Goal: Task Accomplishment & Management: Manage account settings

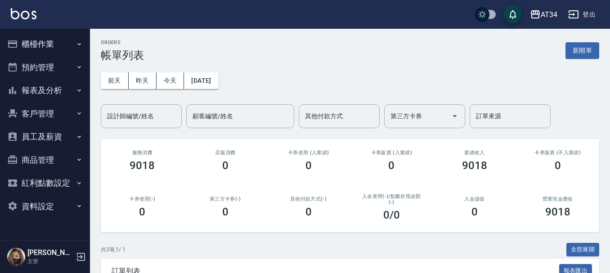
click at [28, 70] on button "預約管理" at bounding box center [45, 67] width 83 height 23
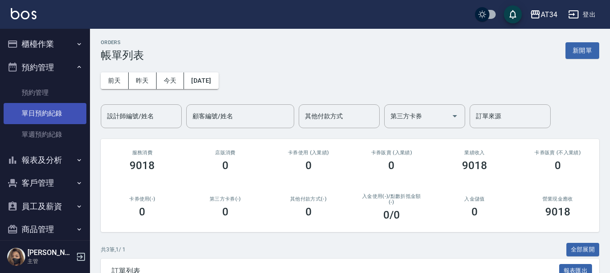
click at [38, 114] on link "單日預約紀錄" at bounding box center [45, 113] width 83 height 21
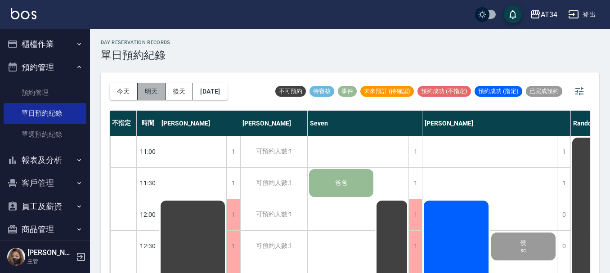
click at [155, 90] on button "明天" at bounding box center [152, 91] width 28 height 17
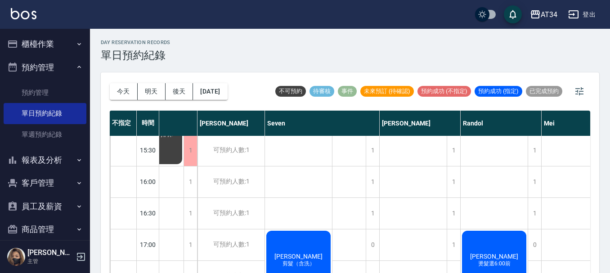
scroll to position [301, 77]
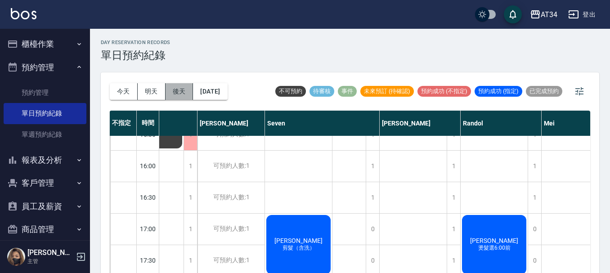
click at [181, 92] on button "後天" at bounding box center [180, 91] width 28 height 17
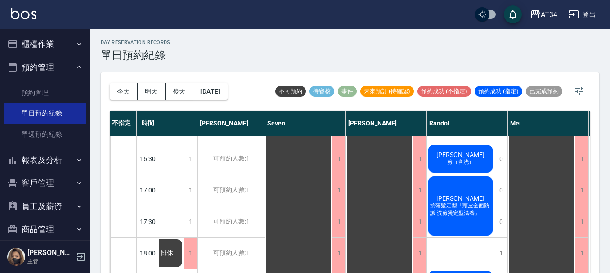
scroll to position [360, 77]
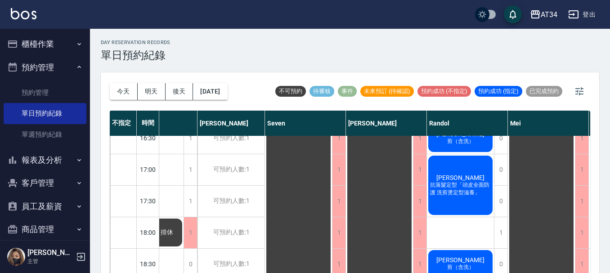
click at [445, 197] on span "抗落髮定型「頭皮全面防護 洗剪燙定型滋養」" at bounding box center [460, 188] width 64 height 15
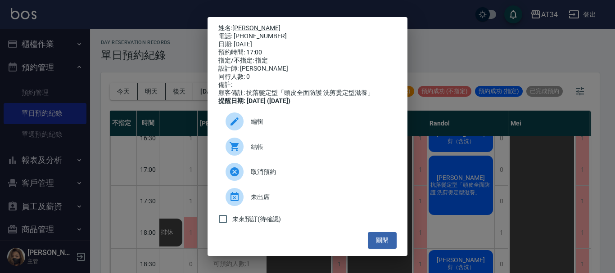
click at [474, 172] on div "姓名: 陳光宇 電話: 0901238502 日期: 2025/10/08 預約時間: 17:00 指定/不指定: 指定 設計師: Randol 同行人數: …" at bounding box center [307, 136] width 615 height 273
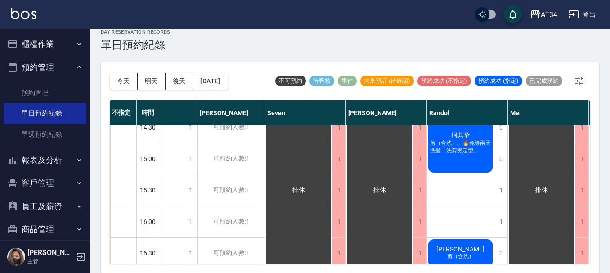
scroll to position [211, 77]
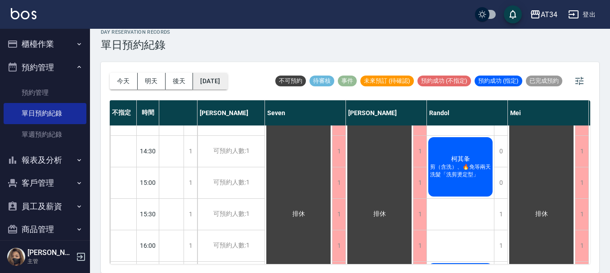
click at [224, 82] on button "2025/10/08" at bounding box center [210, 81] width 34 height 17
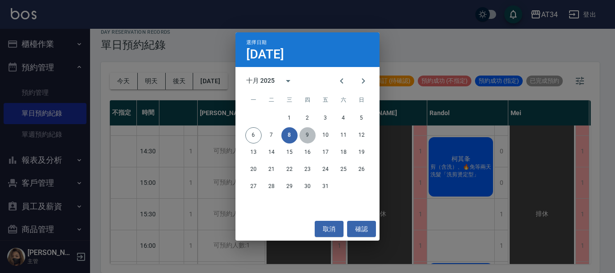
click at [307, 135] on button "9" at bounding box center [307, 135] width 16 height 16
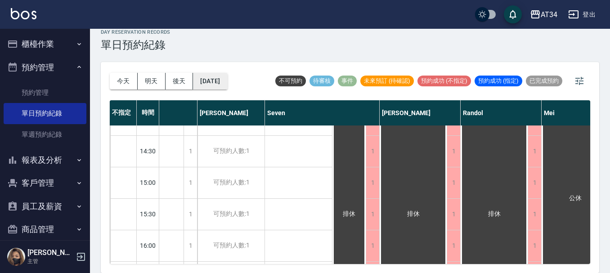
click at [227, 77] on button "2025/10/09" at bounding box center [210, 81] width 34 height 17
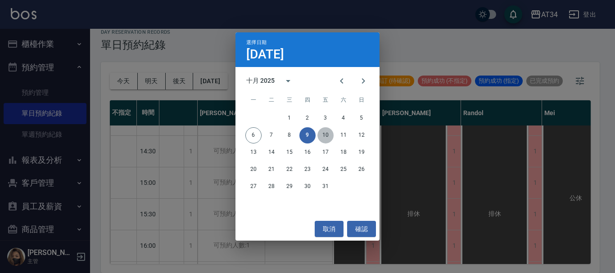
click at [326, 136] on button "10" at bounding box center [325, 135] width 16 height 16
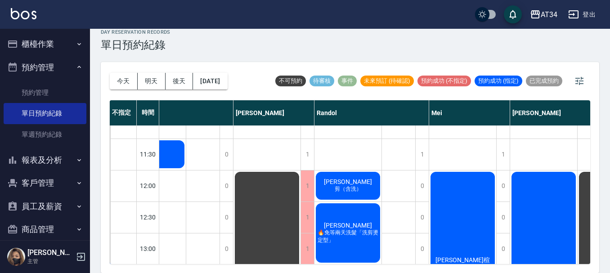
scroll to position [0, 290]
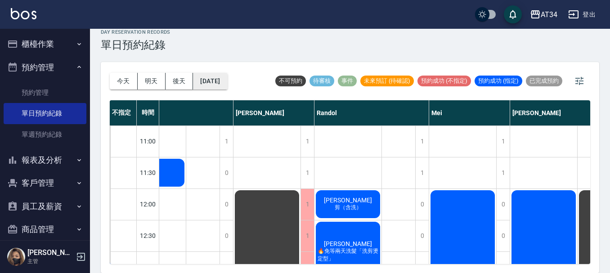
click at [227, 79] on button "2025/10/10" at bounding box center [210, 81] width 34 height 17
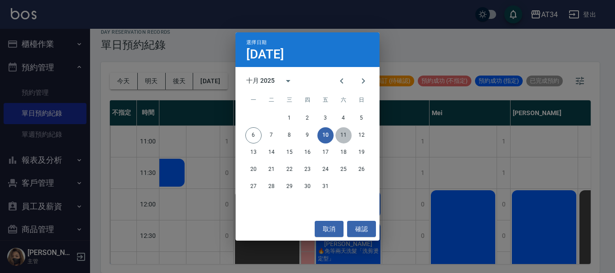
click at [342, 139] on button "11" at bounding box center [343, 135] width 16 height 16
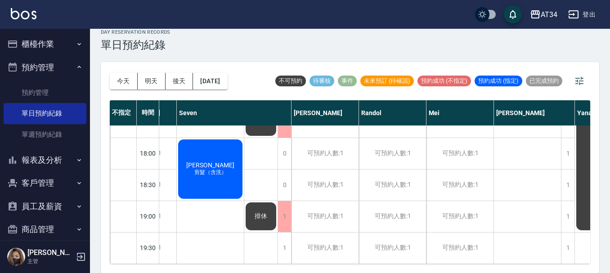
scroll to position [436, 131]
click at [211, 86] on button "2025/10/11" at bounding box center [210, 81] width 34 height 17
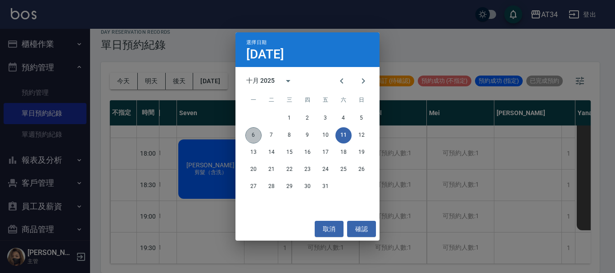
click at [248, 134] on button "6" at bounding box center [253, 135] width 16 height 16
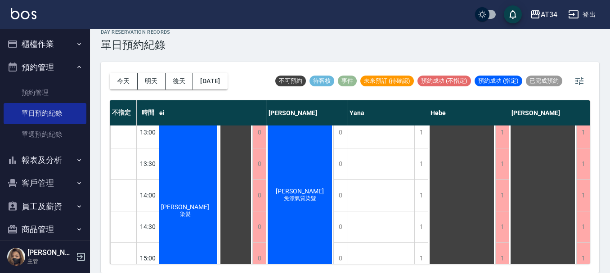
scroll to position [135, 350]
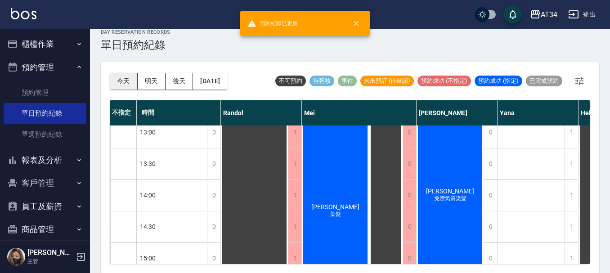
click at [132, 84] on button "今天" at bounding box center [124, 81] width 28 height 17
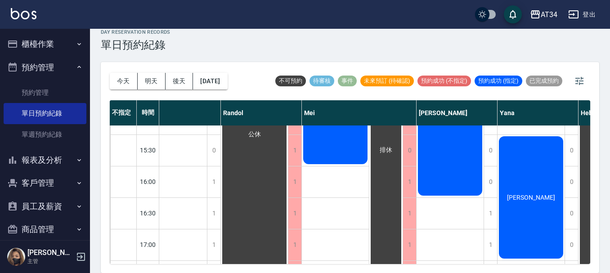
scroll to position [256, 350]
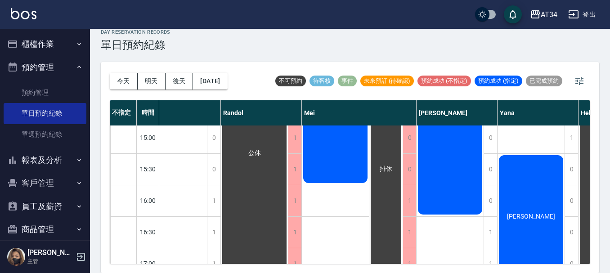
click at [457, 257] on div "林珍竹 免漂氣質染髮" at bounding box center [451, 153] width 68 height 567
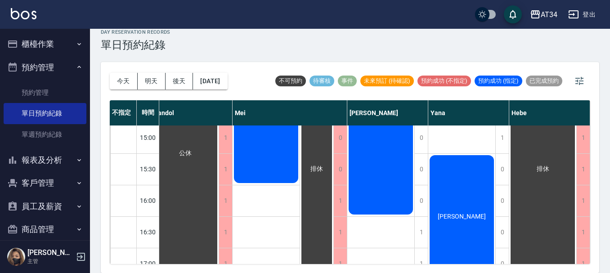
scroll to position [256, 432]
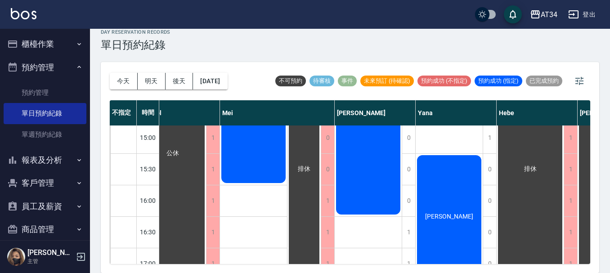
click at [466, 194] on div "[PERSON_NAME]" at bounding box center [449, 216] width 67 height 125
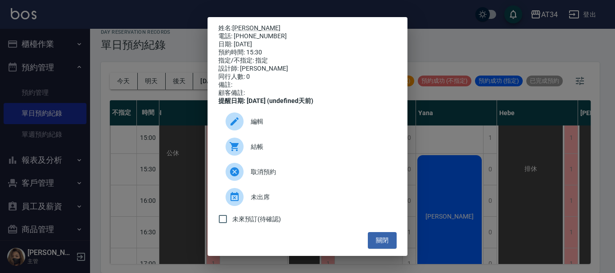
click at [435, 208] on div "姓名: 詹小姐 電話: 0953497706 日期: 2025/10/06 預約時間: 15:30 指定/不指定: 指定 設計師: Yana 同行人數: 0 …" at bounding box center [307, 136] width 615 height 273
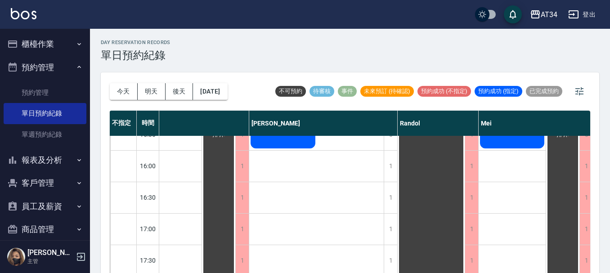
scroll to position [301, 172]
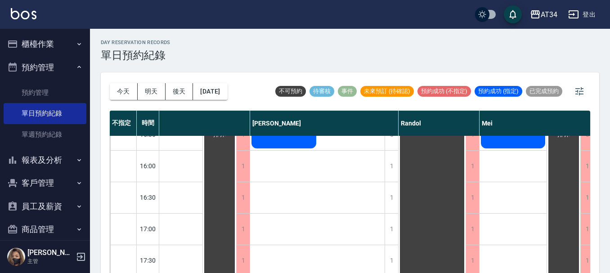
click at [252, 263] on div "鄭 侯 sc" at bounding box center [317, 118] width 135 height 567
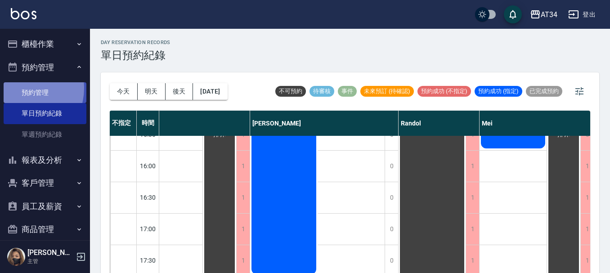
click at [22, 88] on link "預約管理" at bounding box center [45, 92] width 83 height 21
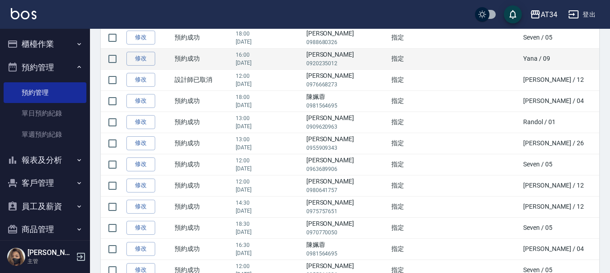
scroll to position [135, 0]
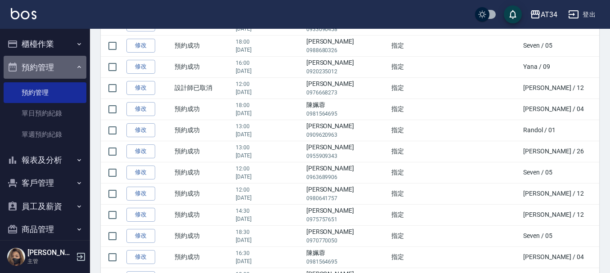
click at [76, 63] on icon "button" at bounding box center [79, 66] width 7 height 7
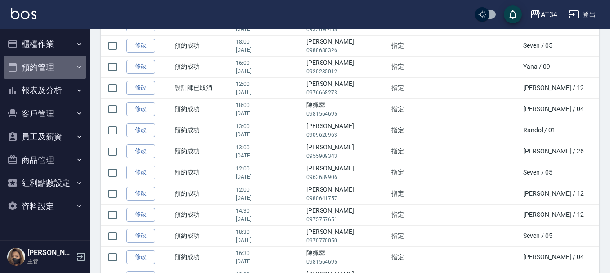
click at [74, 63] on button "預約管理" at bounding box center [45, 67] width 83 height 23
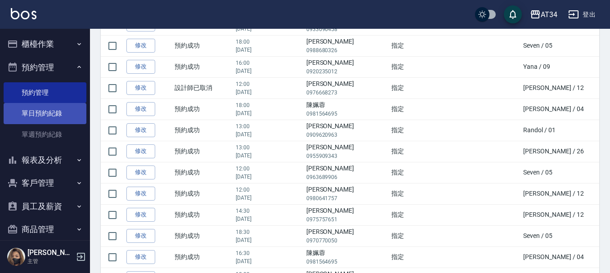
click at [50, 107] on link "單日預約紀錄" at bounding box center [45, 113] width 83 height 21
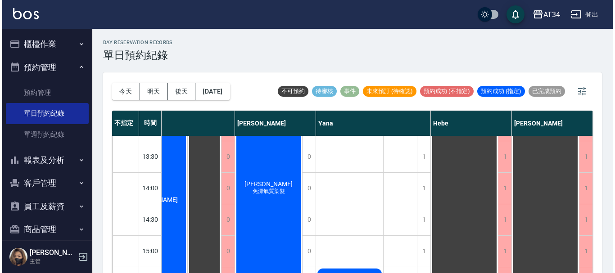
scroll to position [135, 539]
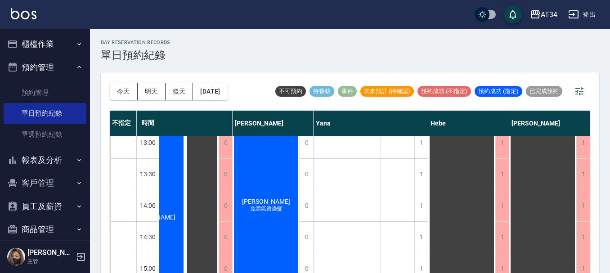
click at [251, 184] on div "林珍竹 免漂氣質染髮" at bounding box center [266, 205] width 67 height 283
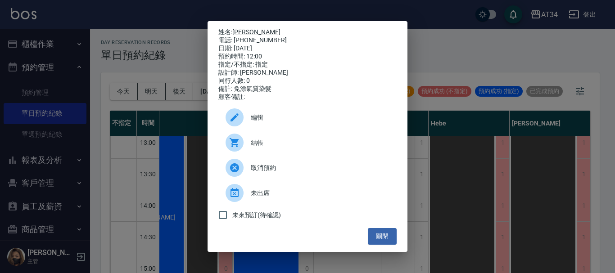
click at [258, 139] on div "結帳" at bounding box center [307, 142] width 178 height 25
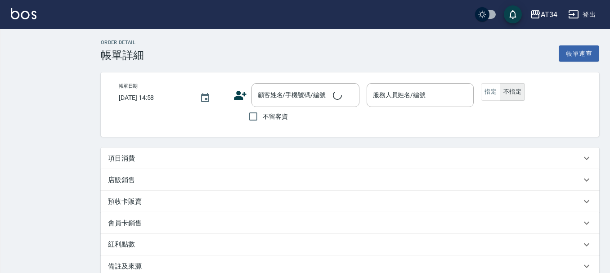
click at [150, 150] on div "項目消費" at bounding box center [350, 159] width 499 height 22
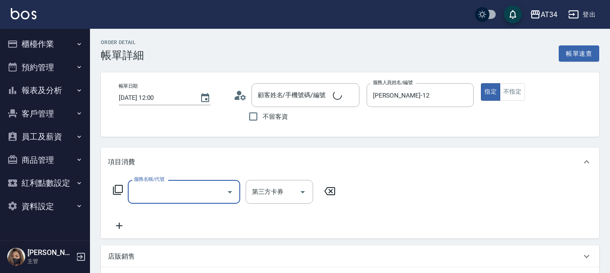
type input "2025/10/06 12:00"
type input "Emily-12"
type input "免漂氣質染髮"
click at [150, 159] on div "項目消費" at bounding box center [344, 162] width 473 height 9
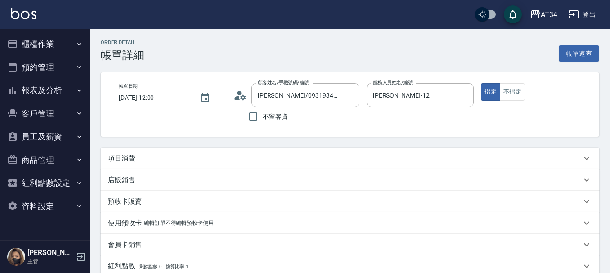
type input "林珍竹/0931934939/null"
click at [141, 162] on div "項目消費" at bounding box center [344, 158] width 473 height 9
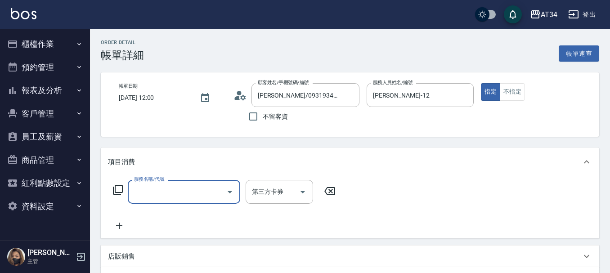
click at [153, 196] on input "服務名稱/代號" at bounding box center [177, 192] width 91 height 16
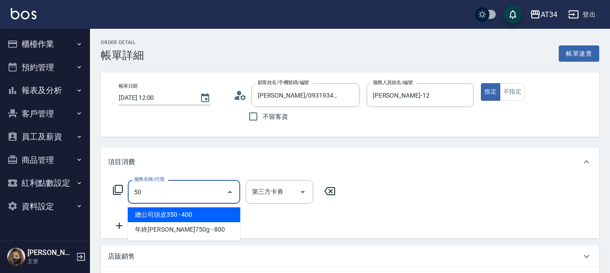
type input "501"
type input "100"
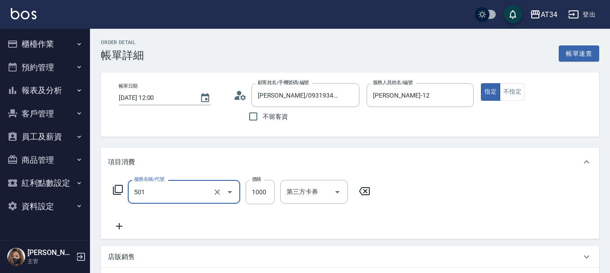
type input "染髮(501)"
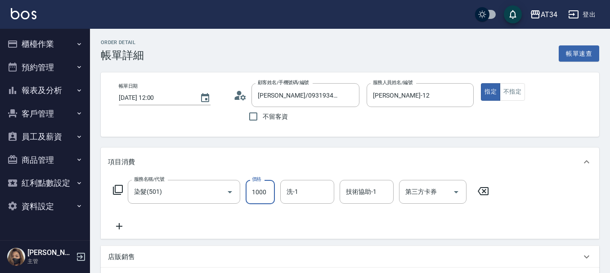
type input "0"
type input "20"
type input "2000"
type input "200"
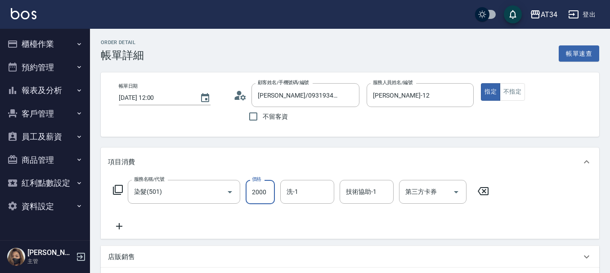
type input "2000"
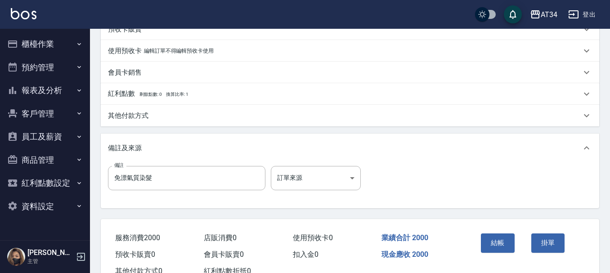
scroll to position [270, 0]
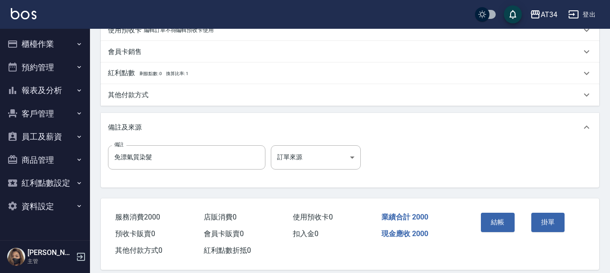
click at [146, 100] on div "其他付款方式" at bounding box center [350, 95] width 499 height 22
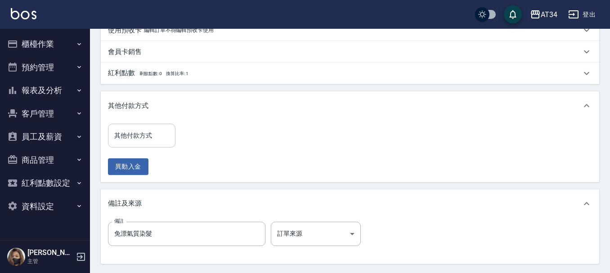
click at [148, 130] on input "其他付款方式" at bounding box center [141, 136] width 59 height 16
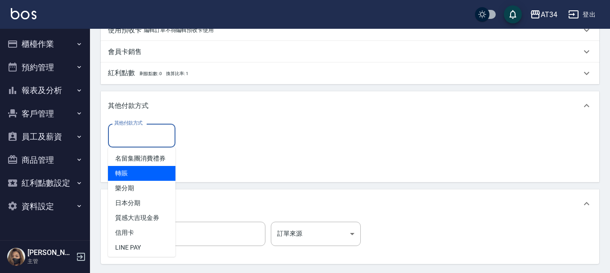
click at [133, 181] on span "轉賬" at bounding box center [142, 173] width 68 height 15
type input "轉賬"
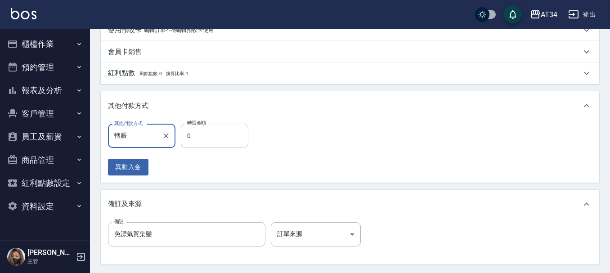
click at [196, 141] on input "0" at bounding box center [215, 136] width 68 height 24
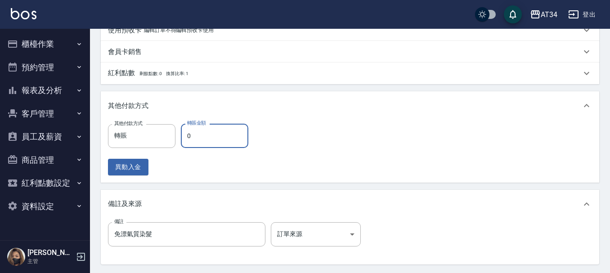
type input "190"
type input "20"
type input "180"
type input "200"
type input "0"
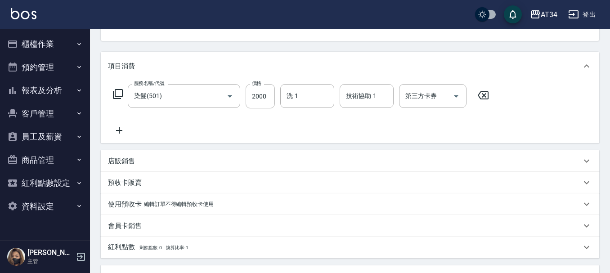
scroll to position [90, 0]
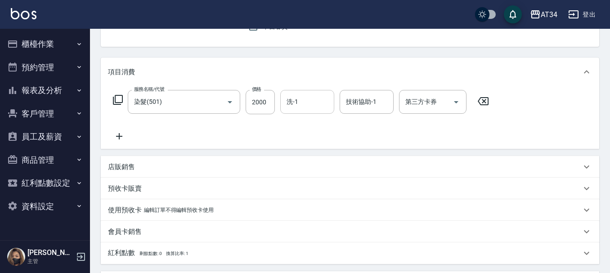
type input "2000"
click at [297, 95] on input "洗-1" at bounding box center [307, 102] width 46 height 16
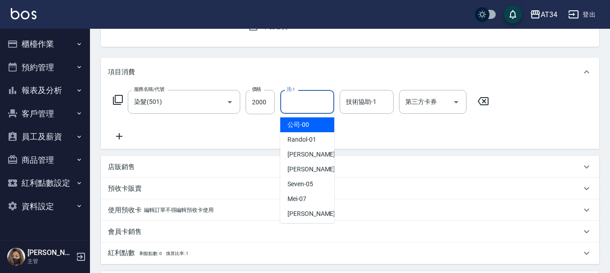
click at [120, 141] on icon at bounding box center [119, 136] width 23 height 11
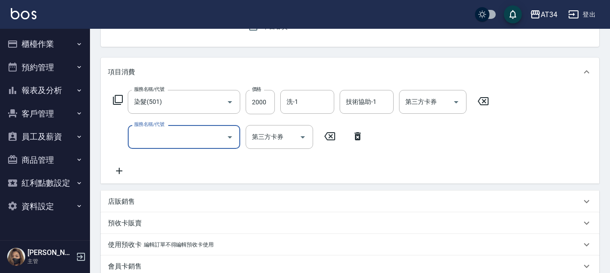
click at [148, 143] on input "服務名稱/代號" at bounding box center [177, 137] width 91 height 16
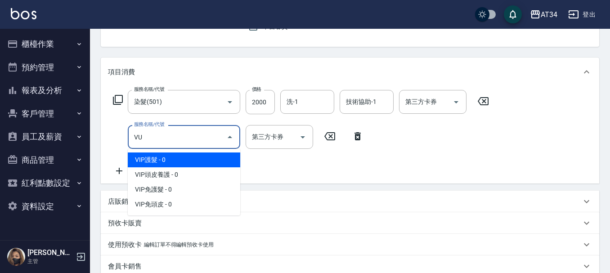
type input "V"
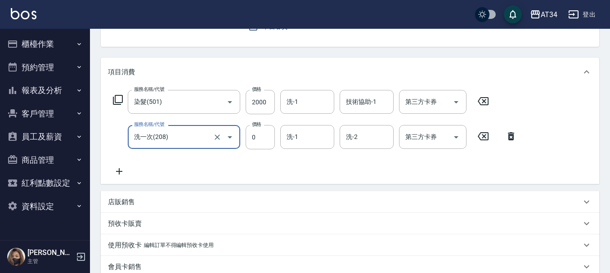
type input "洗一次(208)"
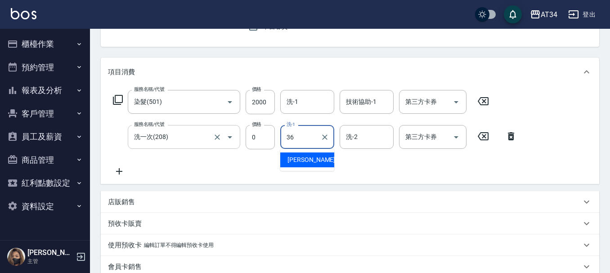
type input "張可芮-36"
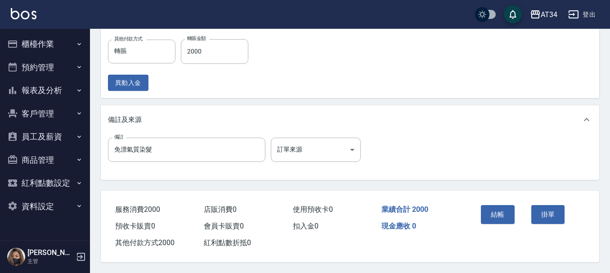
scroll to position [394, 0]
click at [482, 202] on div "結帳" at bounding box center [503, 221] width 50 height 39
click at [487, 205] on button "結帳" at bounding box center [498, 214] width 34 height 19
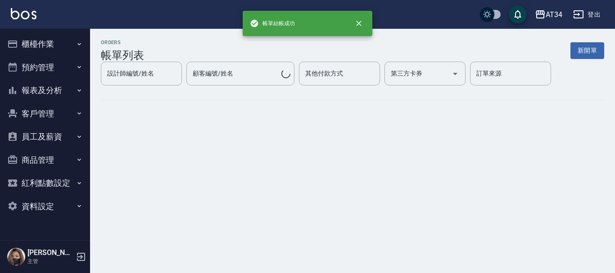
click at [31, 86] on button "報表及分析" at bounding box center [45, 90] width 83 height 23
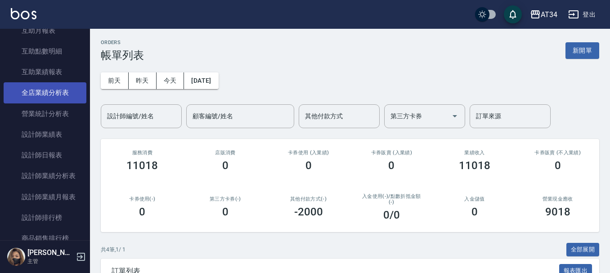
scroll to position [180, 0]
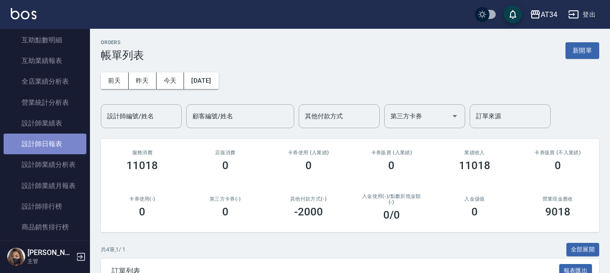
click at [59, 145] on link "設計師日報表" at bounding box center [45, 144] width 83 height 21
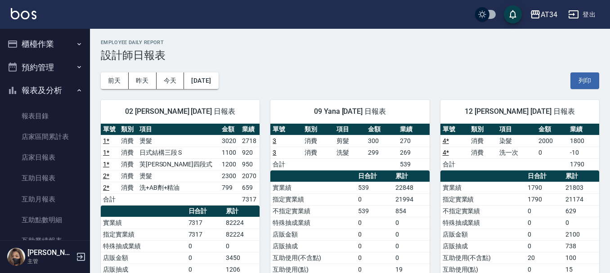
click at [46, 46] on button "櫃檯作業" at bounding box center [45, 43] width 83 height 23
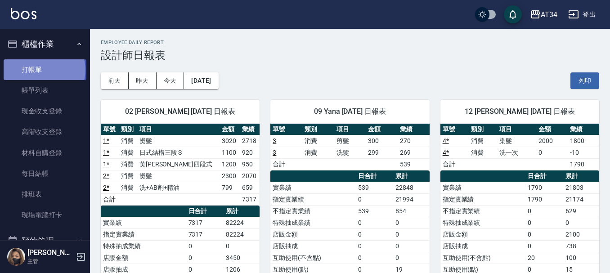
click at [44, 70] on link "打帳單" at bounding box center [45, 69] width 83 height 21
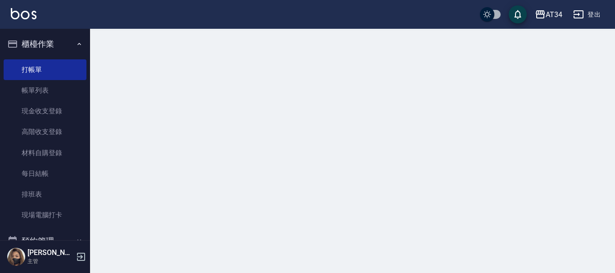
click at [49, 46] on button "櫃檯作業" at bounding box center [45, 43] width 83 height 23
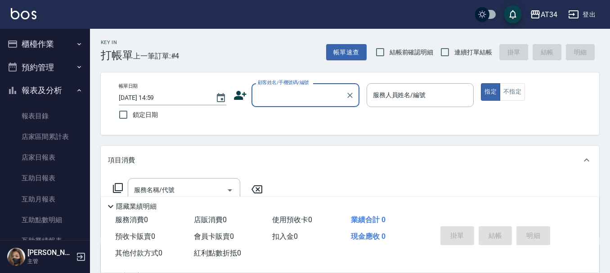
click at [26, 66] on button "預約管理" at bounding box center [45, 67] width 83 height 23
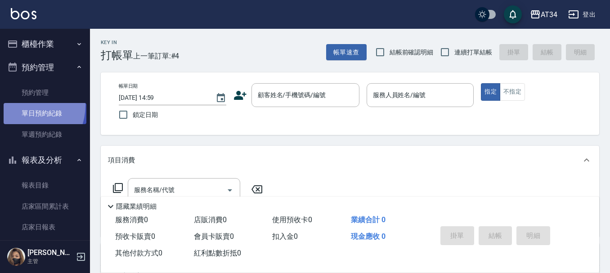
click at [20, 105] on link "單日預約紀錄" at bounding box center [45, 113] width 83 height 21
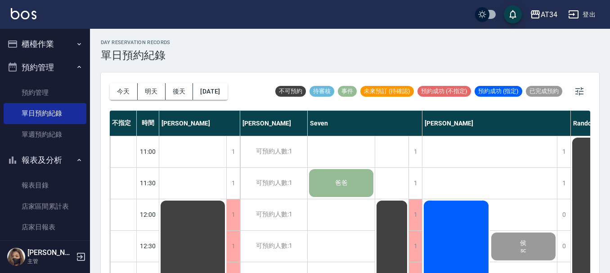
click at [250, 74] on div "今天 明天 後天 2025/10/06 不可預約 待審核 事件 未來預訂 (待確認) 預約成功 (不指定) 預約成功 (指定) 已完成預約" at bounding box center [350, 91] width 481 height 38
click at [227, 95] on button "[DATE]" at bounding box center [210, 91] width 34 height 17
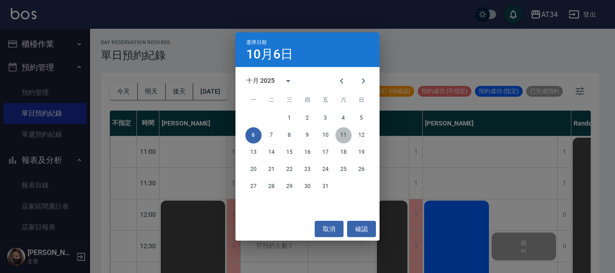
click at [343, 134] on button "11" at bounding box center [343, 135] width 16 height 16
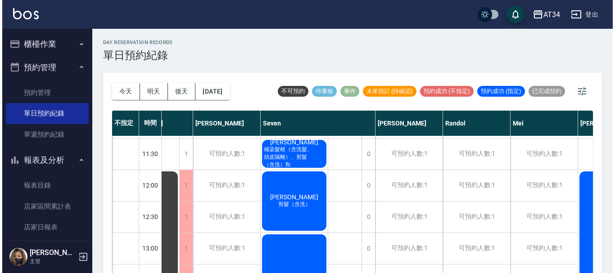
scroll to position [45, 50]
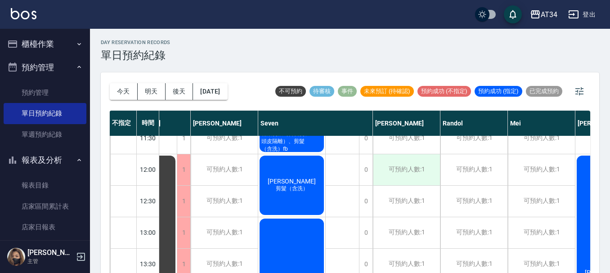
click at [405, 170] on div "可預約人數:1" at bounding box center [406, 169] width 67 height 31
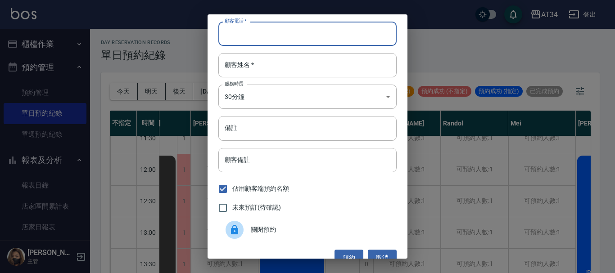
click at [292, 36] on input "顧客電話   *" at bounding box center [307, 34] width 178 height 24
click at [232, 32] on input "顧客電話   *" at bounding box center [307, 34] width 178 height 24
type input "0933822113"
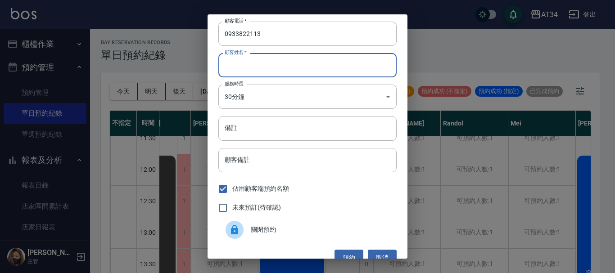
click at [298, 72] on input "顧客姓名   *" at bounding box center [307, 65] width 178 height 24
type input "T"
type input "廿"
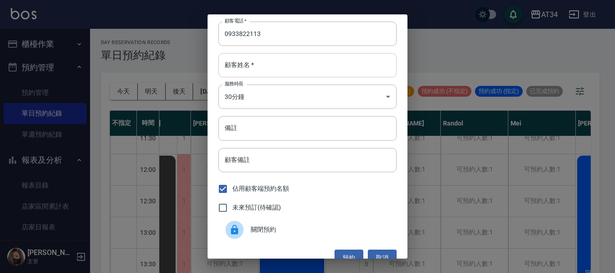
click at [253, 67] on div "顧客姓名   * 顧客姓名   *" at bounding box center [307, 65] width 178 height 24
click at [253, 67] on input "顧客姓名   *" at bounding box center [307, 65] width 178 height 24
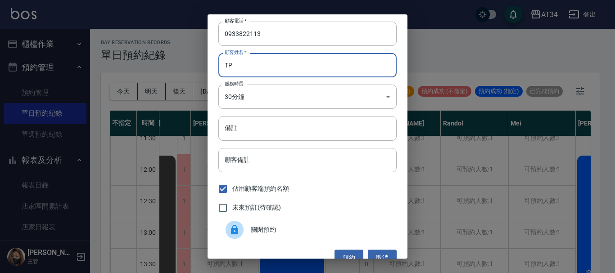
type input "T"
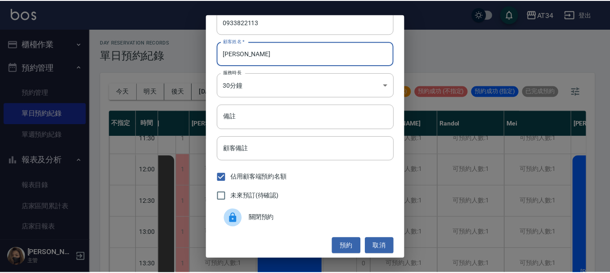
scroll to position [14, 0]
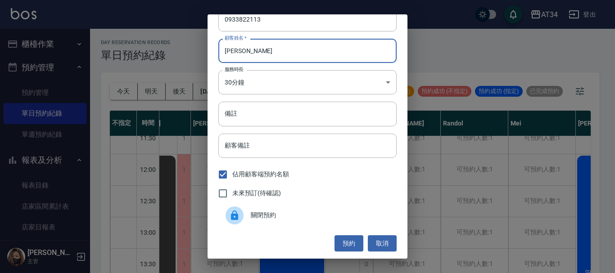
type input "陳小姐"
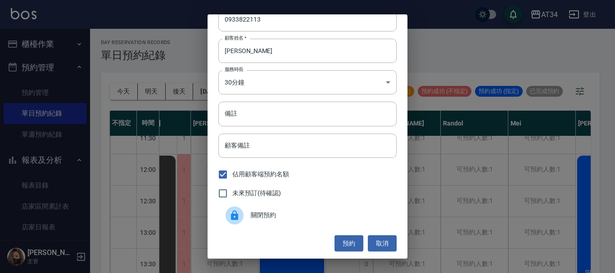
click at [266, 189] on span "未來預訂(待確認)" at bounding box center [256, 193] width 49 height 9
click at [232, 189] on input "未來預訂(待確認)" at bounding box center [222, 193] width 19 height 19
checkbox input "true"
click at [341, 241] on button "預約" at bounding box center [348, 243] width 29 height 17
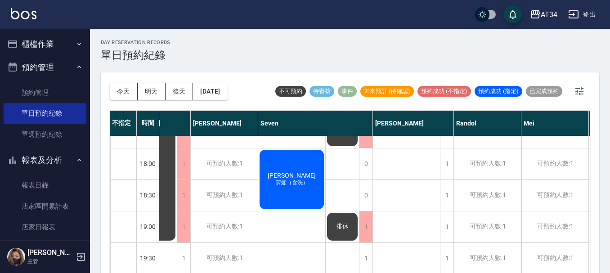
scroll to position [436, 50]
click at [122, 95] on button "今天" at bounding box center [124, 91] width 28 height 17
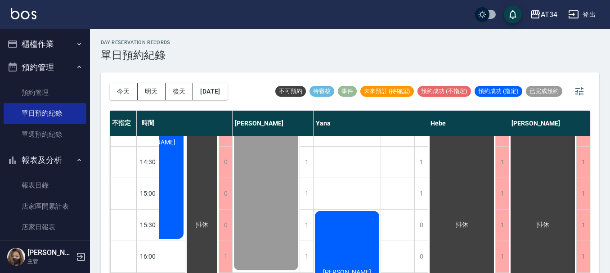
scroll to position [225, 539]
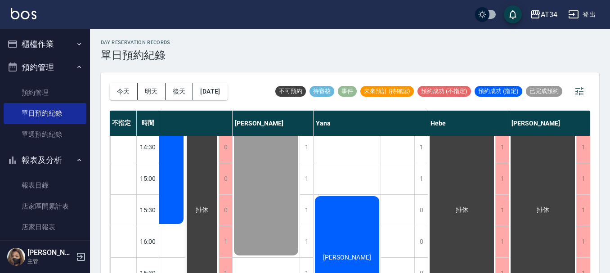
click at [335, 176] on div "葉雅琪 詹小姐" at bounding box center [348, 194] width 68 height 567
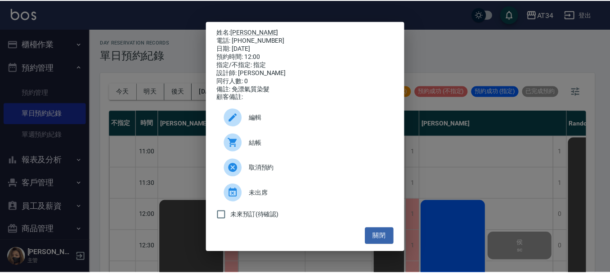
scroll to position [135, 539]
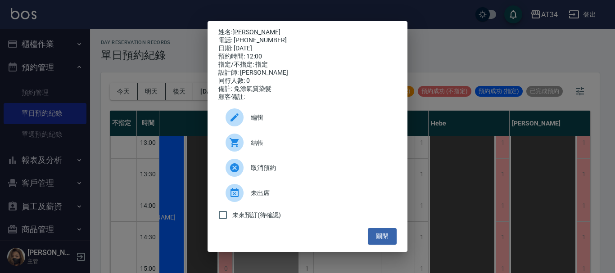
click at [408, 249] on div "姓名: 林珍竹 電話: 0931934939 日期: 2025/10/06 預約時間: 12:00 指定/不指定: 指定 設計師: Emily 同行人數: 0…" at bounding box center [307, 136] width 615 height 273
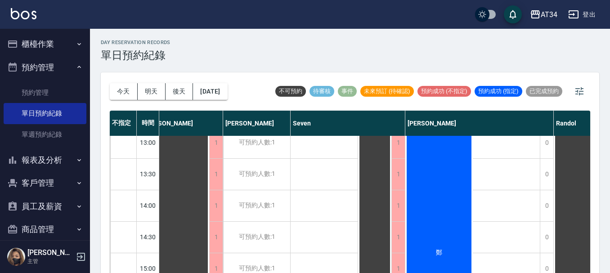
scroll to position [135, 4]
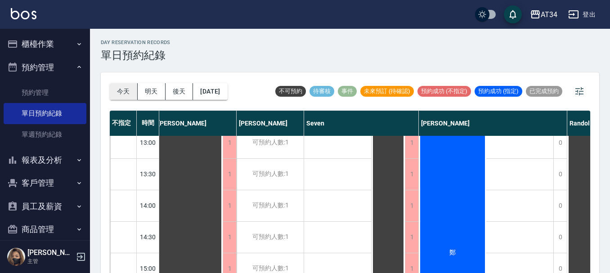
click at [126, 91] on button "今天" at bounding box center [124, 91] width 28 height 17
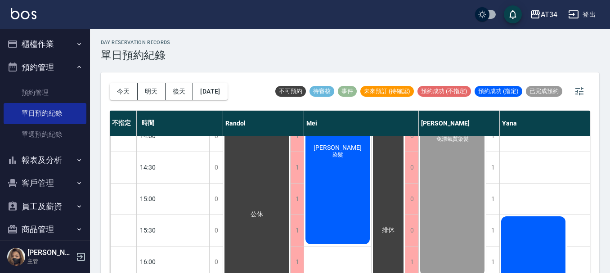
scroll to position [256, 348]
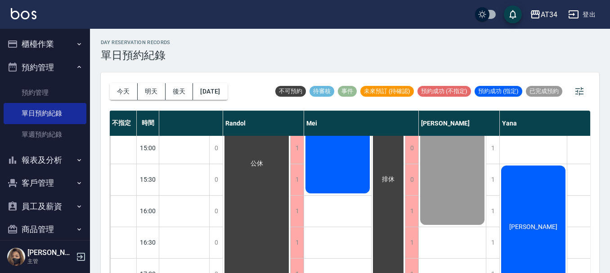
click at [31, 52] on button "櫃檯作業" at bounding box center [45, 43] width 83 height 23
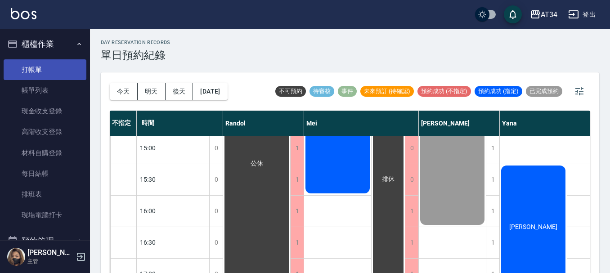
click at [24, 75] on link "打帳單" at bounding box center [45, 69] width 83 height 21
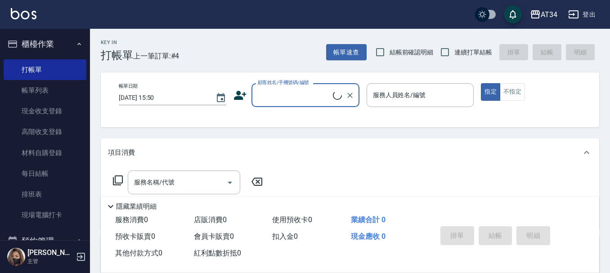
click at [287, 92] on input "顧客姓名/手機號碼/編號" at bounding box center [294, 95] width 77 height 16
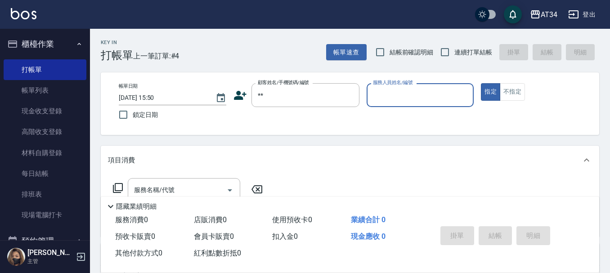
type input "新客人 姓名未設定/**/null"
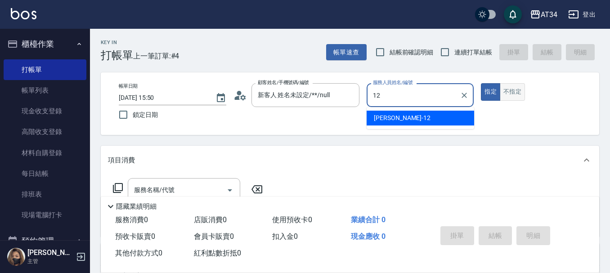
type input "12"
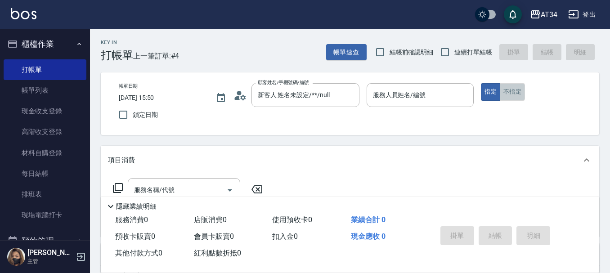
click at [515, 88] on button "不指定" at bounding box center [512, 92] width 25 height 18
click at [433, 92] on input "服務人員姓名/編號" at bounding box center [420, 95] width 99 height 16
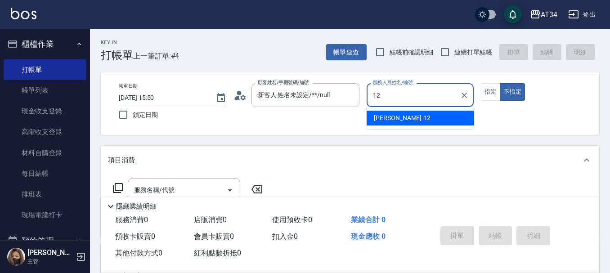
type input "Emily-12"
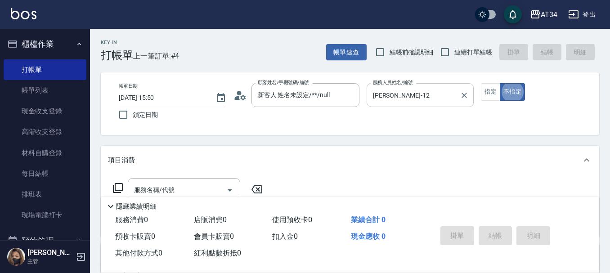
type button "false"
click at [193, 179] on div "服務名稱/代號" at bounding box center [184, 190] width 113 height 24
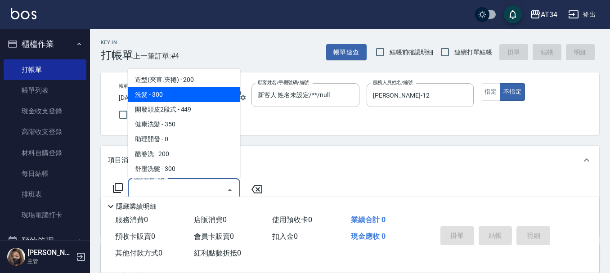
click at [205, 102] on span "洗髮 - 300" at bounding box center [184, 94] width 113 height 15
type input "洗髮(201)"
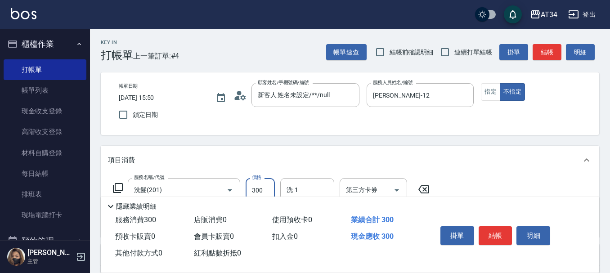
click at [268, 188] on input "300" at bounding box center [260, 190] width 29 height 24
type input "0"
type input "40"
type input "400"
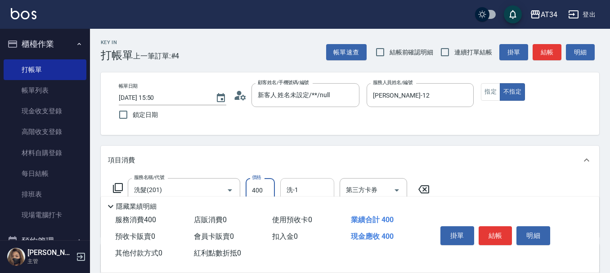
click at [288, 189] on input "洗-1" at bounding box center [307, 190] width 46 height 16
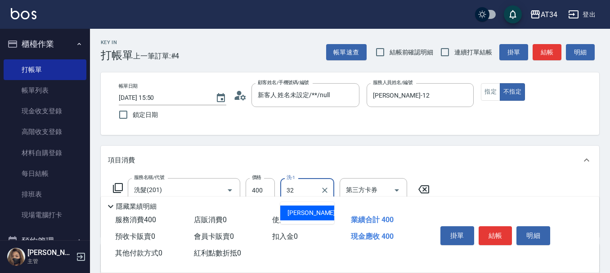
type input "阿源-32"
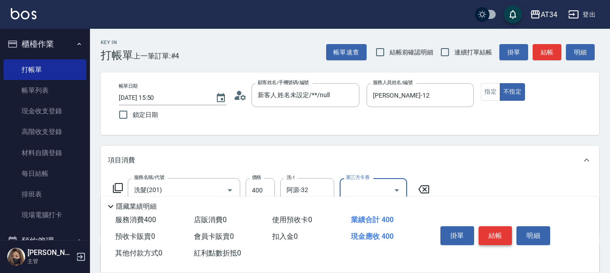
click at [486, 226] on button "結帳" at bounding box center [496, 235] width 34 height 19
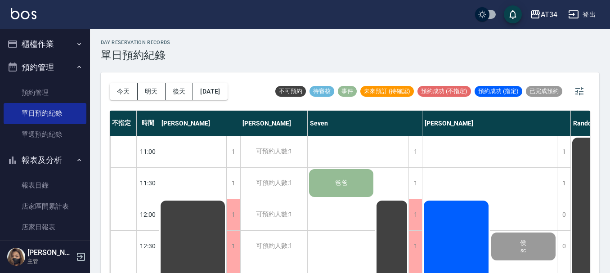
scroll to position [225, 539]
